Goal: Task Accomplishment & Management: Manage account settings

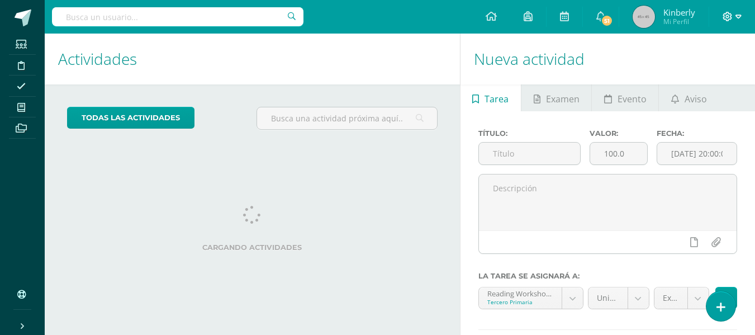
click at [729, 18] on icon at bounding box center [728, 17] width 10 height 10
click at [694, 61] on span "Configuración" at bounding box center [704, 60] width 52 height 11
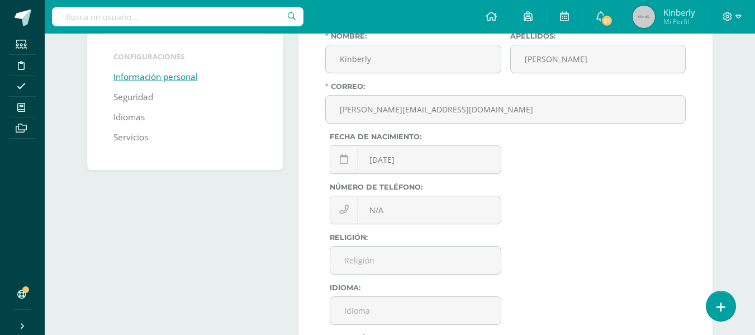
scroll to position [56, 0]
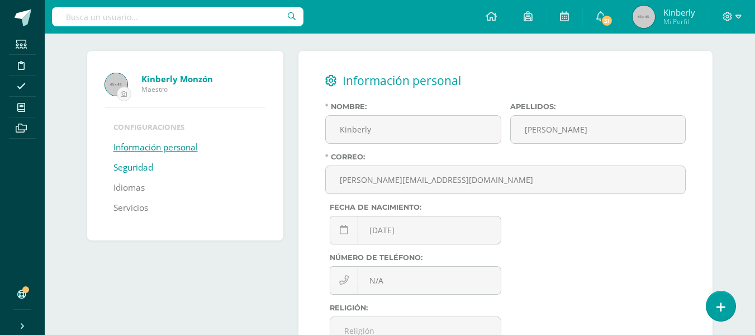
click at [130, 163] on link "Seguridad" at bounding box center [133, 168] width 40 height 20
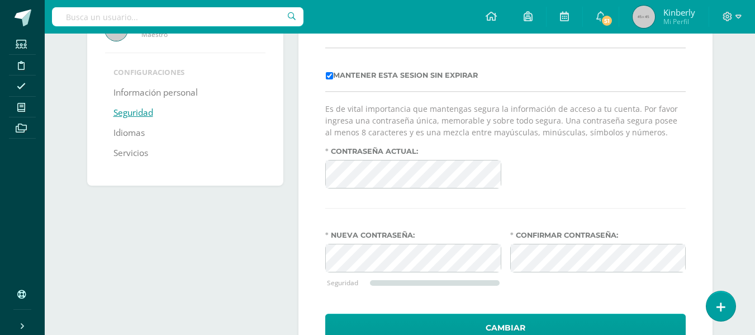
scroll to position [112, 0]
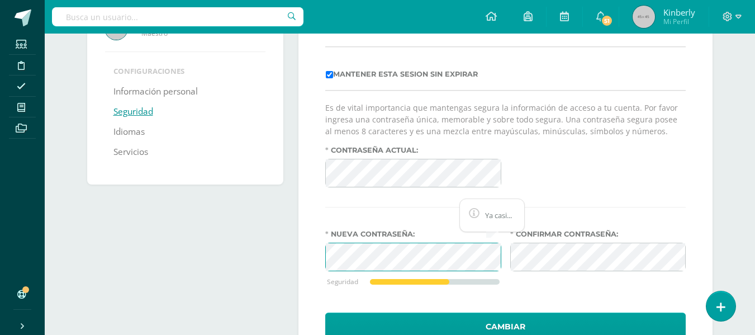
click at [310, 249] on div "Seguridad y acceso a cuenta Mantener esta sesion sin expirar Es de vital import…" at bounding box center [505, 177] width 414 height 364
click at [306, 250] on div "Seguridad y acceso a cuenta Mantener esta sesion sin expirar Es de vital import…" at bounding box center [505, 177] width 414 height 364
click at [301, 241] on div "Seguridad y acceso a cuenta Mantener esta sesion sin expirar Es de vital import…" at bounding box center [505, 177] width 414 height 364
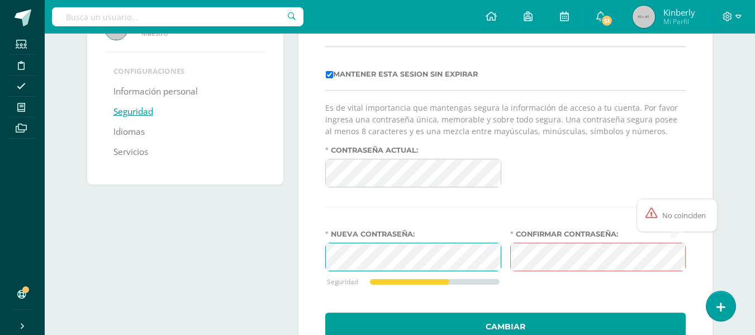
click at [296, 241] on div "Seguridad y acceso a cuenta Mantener esta sesion sin expirar Es de vital import…" at bounding box center [505, 177] width 423 height 364
click at [295, 241] on div "Seguridad y acceso a cuenta Mantener esta sesion sin expirar Es de vital import…" at bounding box center [505, 177] width 423 height 364
click at [292, 241] on div "Kinberly Monzón Maestro Configuraciones Información personal Seguridad Idiomas …" at bounding box center [189, 177] width 212 height 364
click at [252, 229] on div "Kinberly Monzón Maestro Configuraciones Información personal Seguridad Idiomas …" at bounding box center [400, 177] width 635 height 364
click at [245, 230] on div "Kinberly Monzón Maestro Configuraciones Información personal Seguridad Idiomas …" at bounding box center [189, 177] width 212 height 364
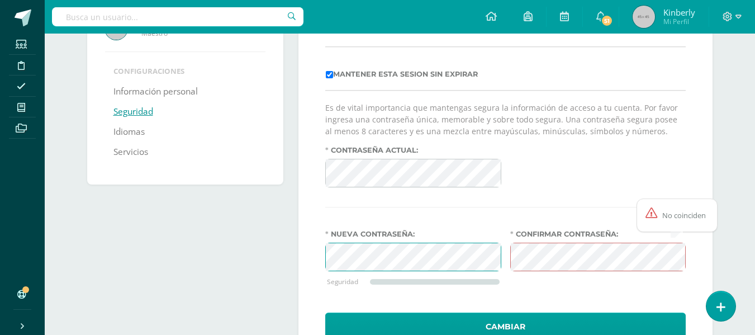
click at [245, 230] on div "Kinberly Monzón Maestro Configuraciones Información personal Seguridad Idiomas …" at bounding box center [189, 177] width 212 height 364
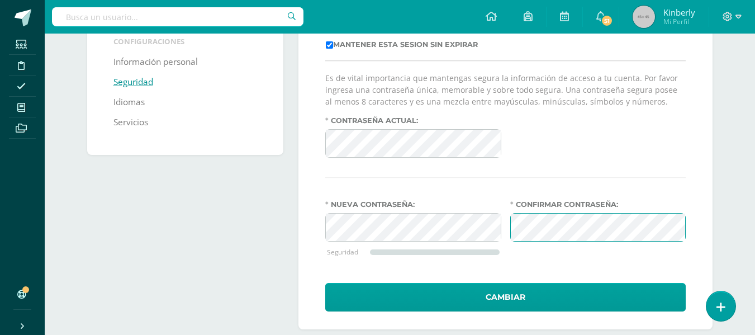
scroll to position [158, 0]
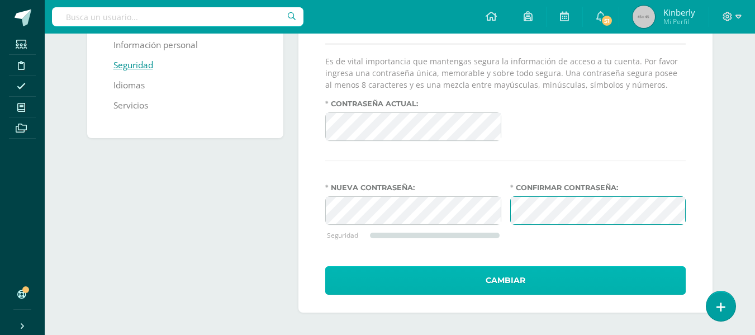
click at [495, 280] on button "Cambiar" at bounding box center [505, 280] width 360 height 29
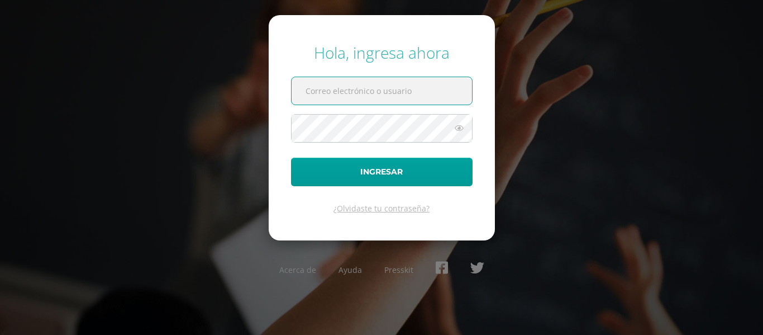
type input "[PERSON_NAME][EMAIL_ADDRESS][DOMAIN_NAME]"
click at [455, 127] on icon at bounding box center [459, 127] width 15 height 13
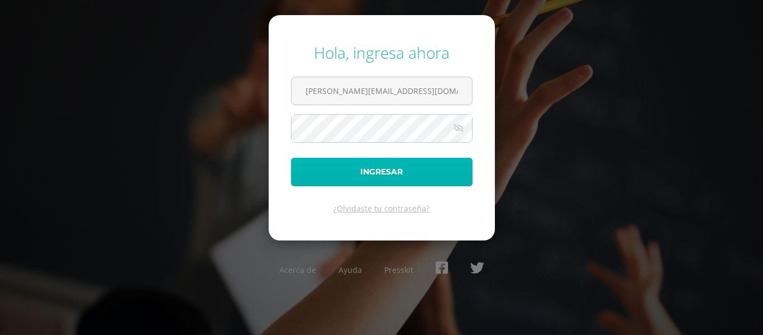
click at [362, 164] on button "Ingresar" at bounding box center [382, 172] width 182 height 29
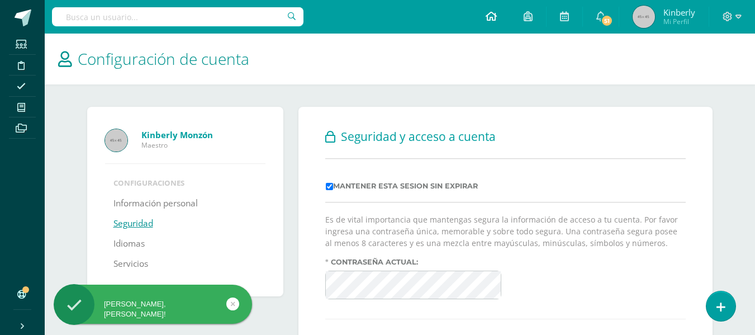
click at [491, 11] on icon at bounding box center [491, 16] width 11 height 10
